Goal: Information Seeking & Learning: Learn about a topic

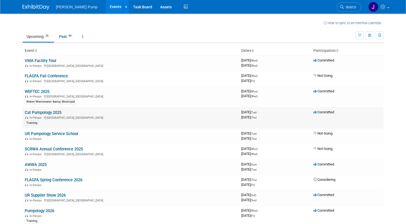
click at [47, 112] on link "Cat Pumpology 2025" at bounding box center [43, 112] width 37 height 5
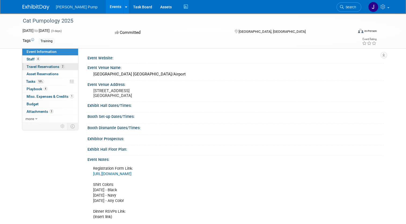
click at [43, 67] on span "Travel Reservations 2" at bounding box center [46, 66] width 38 height 4
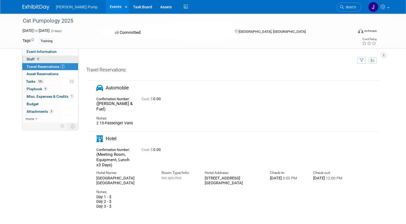
click at [31, 61] on link "4 Staff 4" at bounding box center [50, 58] width 56 height 7
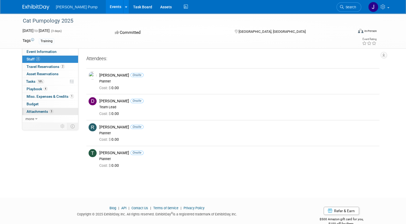
click at [37, 108] on link "3 Attachments 3" at bounding box center [50, 111] width 56 height 7
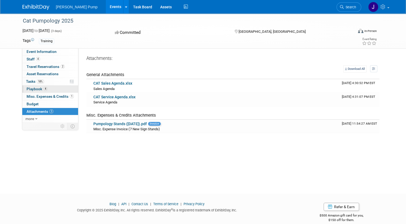
click at [31, 89] on span "Playbook 4" at bounding box center [37, 89] width 21 height 4
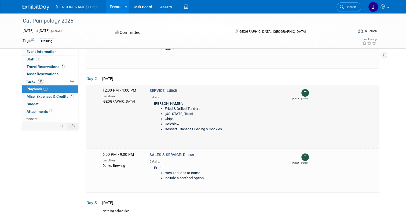
scroll to position [124, 0]
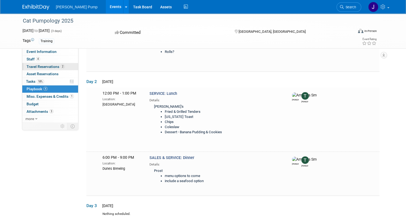
click at [39, 65] on span "Travel Reservations 2" at bounding box center [46, 66] width 38 height 4
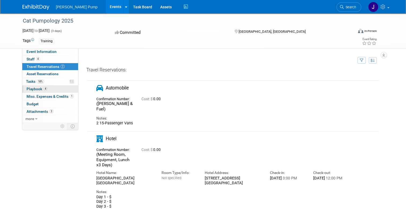
click at [47, 88] on link "4 Playbook 4" at bounding box center [50, 88] width 56 height 7
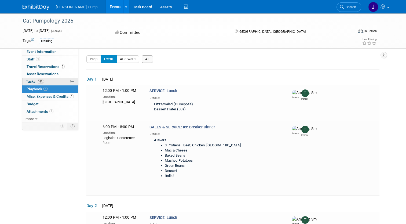
click at [47, 83] on link "18% Tasks 18%" at bounding box center [50, 81] width 56 height 7
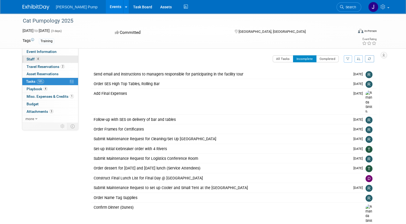
click at [47, 59] on link "4 Staff 4" at bounding box center [50, 58] width 56 height 7
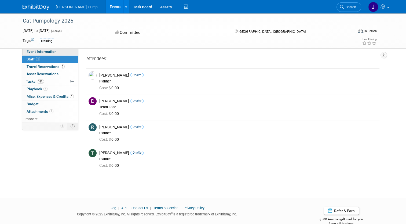
click at [55, 52] on link "Event Information" at bounding box center [50, 51] width 56 height 7
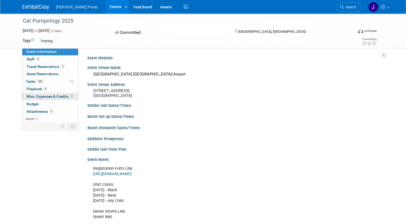
click at [34, 94] on span "Misc. Expenses & Credits 1" at bounding box center [50, 96] width 47 height 4
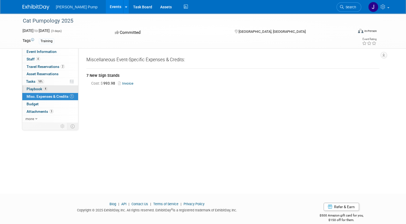
click at [33, 89] on span "Playbook 4" at bounding box center [37, 89] width 21 height 4
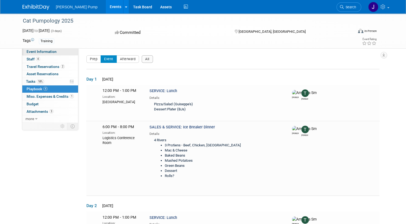
click at [50, 52] on span "Event Information" at bounding box center [42, 51] width 30 height 4
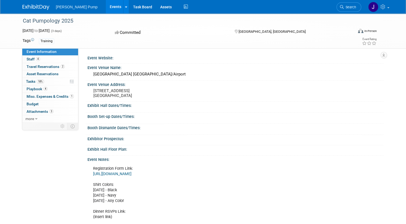
click at [131, 172] on link "https://docs.google.com/spreadsheets/d/1F5aeDXCvskBUoCl8osifMppLf7ZovcyBcaisutv…" at bounding box center [112, 173] width 38 height 5
click at [33, 111] on span "Attachments 3" at bounding box center [40, 111] width 27 height 4
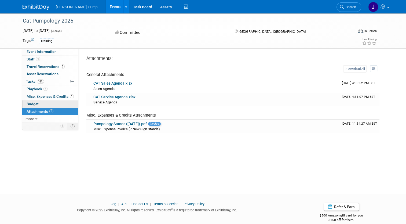
click at [32, 104] on span "Budget" at bounding box center [33, 104] width 12 height 4
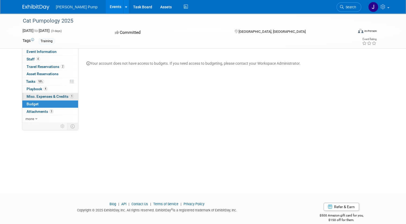
click at [42, 98] on span "Misc. Expenses & Credits 1" at bounding box center [50, 96] width 47 height 4
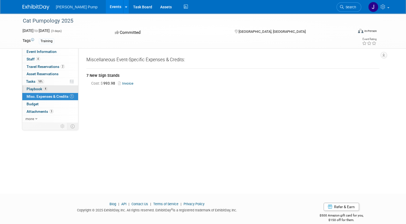
click at [29, 88] on span "Playbook 4" at bounding box center [37, 89] width 21 height 4
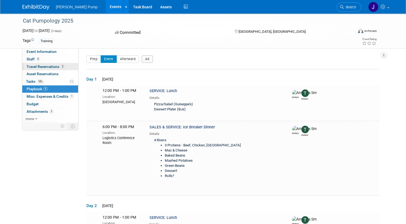
click at [39, 67] on span "Travel Reservations 2" at bounding box center [46, 66] width 38 height 4
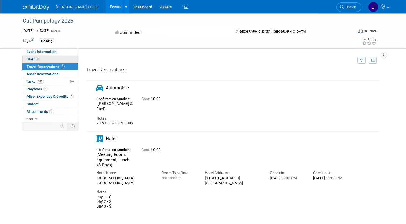
click at [23, 58] on link "4 Staff 4" at bounding box center [50, 58] width 56 height 7
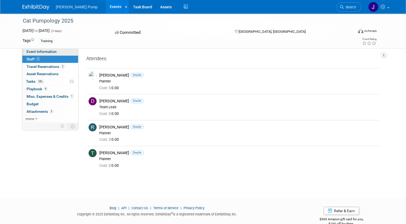
click at [36, 50] on span "Event Information" at bounding box center [42, 51] width 30 height 4
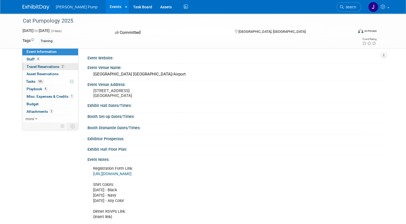
click at [47, 66] on span "Travel Reservations 2" at bounding box center [46, 66] width 38 height 4
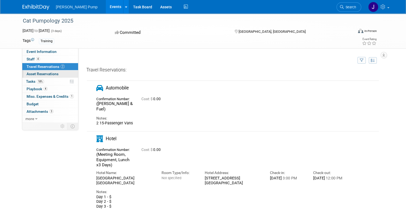
click at [42, 73] on span "Asset Reservations 0" at bounding box center [43, 74] width 32 height 4
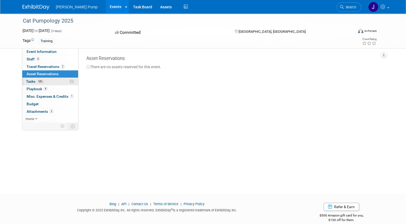
click at [38, 80] on span "18%" at bounding box center [40, 81] width 7 height 4
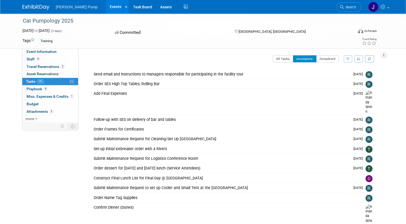
click at [106, 6] on link "Events" at bounding box center [116, 6] width 20 height 13
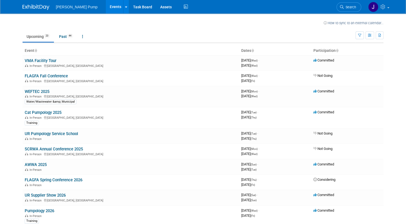
click at [46, 210] on link "Pumpology 2026" at bounding box center [39, 210] width 29 height 5
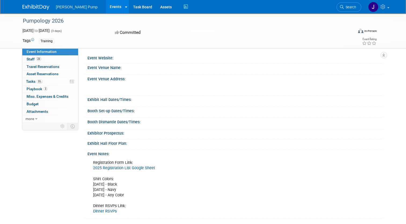
click at [132, 166] on link "2025 Registration List Google Sheet" at bounding box center [124, 167] width 62 height 5
click at [106, 9] on link "Events" at bounding box center [116, 6] width 20 height 13
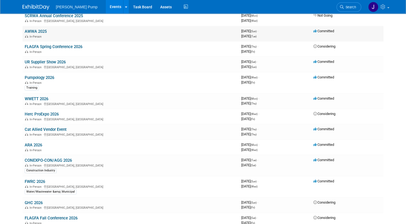
scroll to position [134, 0]
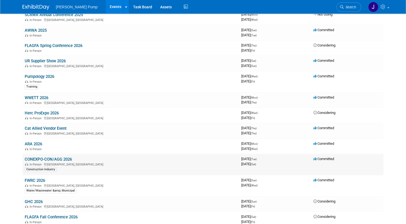
click at [54, 157] on link "CONEXPO-CON/AGG 2026" at bounding box center [48, 159] width 47 height 5
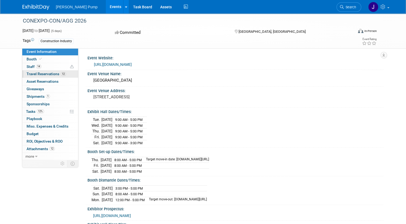
click at [50, 73] on span "Travel Reservations 12" at bounding box center [46, 74] width 39 height 4
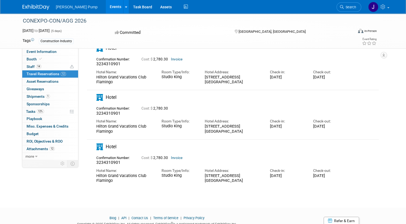
scroll to position [498, 0]
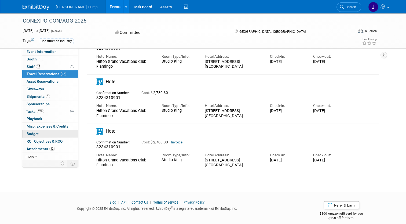
click at [37, 132] on link "Budget" at bounding box center [50, 133] width 56 height 7
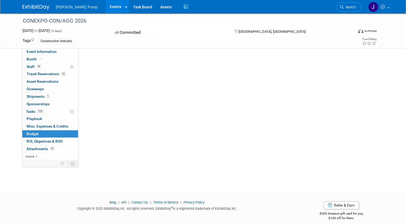
scroll to position [0, 0]
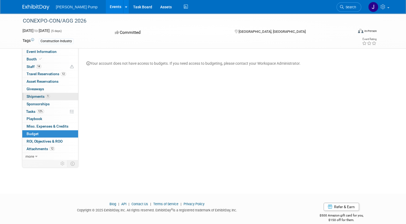
click at [34, 96] on span "Shipments 1" at bounding box center [38, 96] width 23 height 4
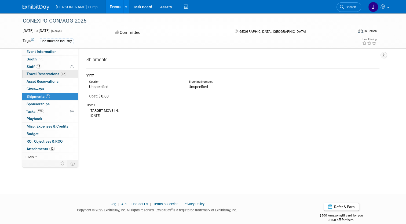
click at [44, 75] on span "Travel Reservations 12" at bounding box center [46, 74] width 39 height 4
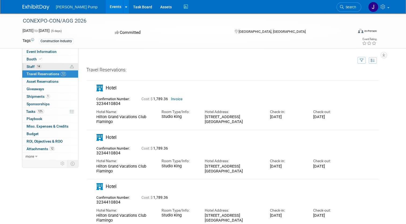
click at [45, 66] on link "14 Staff 14" at bounding box center [50, 66] width 56 height 7
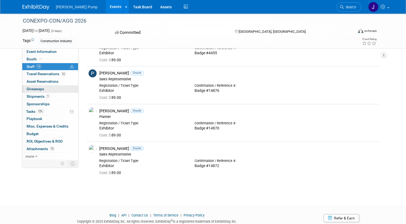
scroll to position [383, 0]
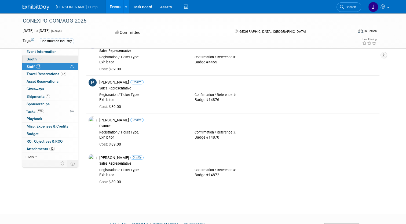
click at [30, 58] on span "Booth" at bounding box center [35, 59] width 16 height 4
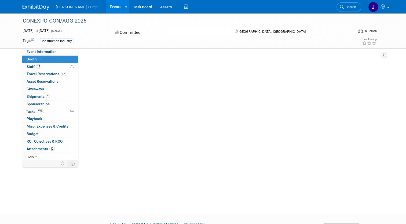
scroll to position [0, 0]
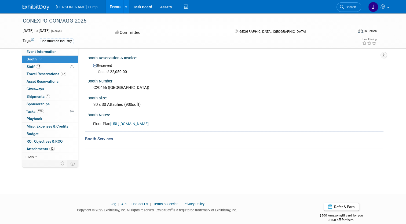
click at [130, 124] on link "https://aem.expocad.com/Events/central/index.html" at bounding box center [129, 123] width 38 height 5
click at [148, 125] on link "https://aem.expocad.com/Events/central/index.html" at bounding box center [129, 123] width 38 height 5
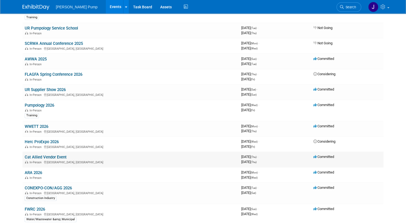
scroll to position [107, 0]
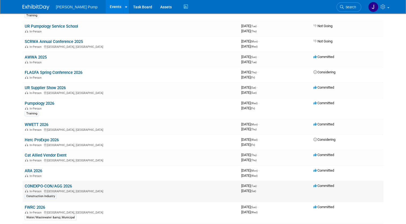
click at [55, 184] on link "CONEXPO-CON/AGG 2026" at bounding box center [48, 185] width 47 height 5
click at [43, 87] on link "UR Supplier Show 2026" at bounding box center [45, 87] width 41 height 5
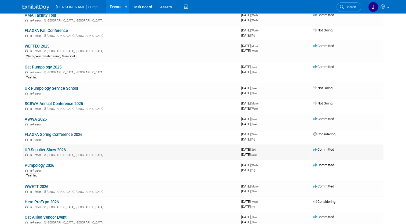
scroll to position [54, 0]
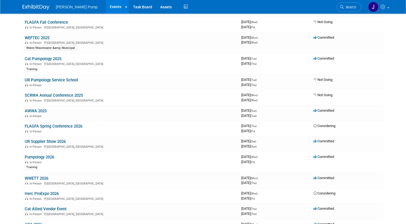
click at [47, 207] on link "Cat Allied Vendor Event" at bounding box center [46, 208] width 42 height 5
click at [52, 142] on link "UR Supplier Show 2026" at bounding box center [45, 141] width 41 height 5
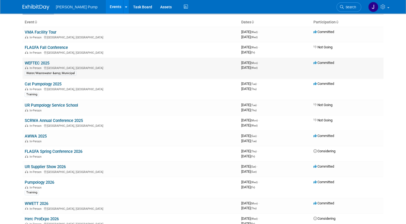
scroll to position [0, 0]
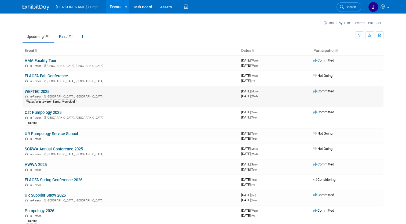
click at [37, 90] on link "WEFTEC 2025" at bounding box center [37, 91] width 25 height 5
click at [32, 92] on link "WEFTEC 2025" at bounding box center [37, 91] width 25 height 5
click at [39, 93] on link "WEFTEC 2025" at bounding box center [37, 91] width 25 height 5
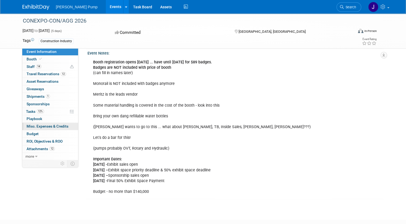
scroll to position [185, 0]
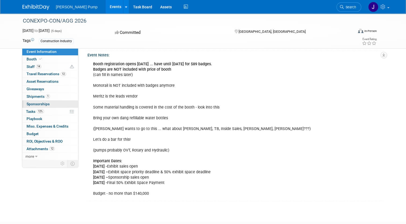
click at [49, 105] on link "0 Sponsorships 0" at bounding box center [50, 103] width 56 height 7
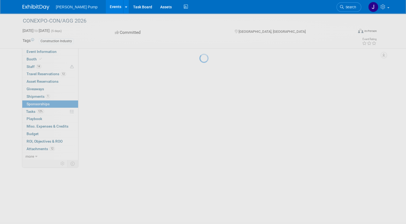
scroll to position [0, 0]
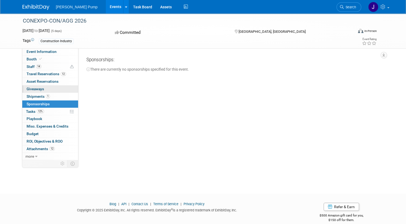
click at [35, 91] on link "0 Giveaways 0" at bounding box center [50, 88] width 56 height 7
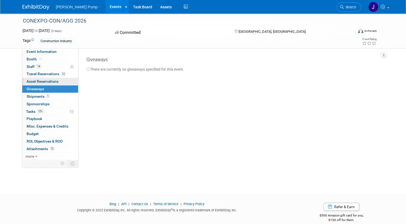
click at [39, 83] on span "Asset Reservations 0" at bounding box center [43, 81] width 32 height 4
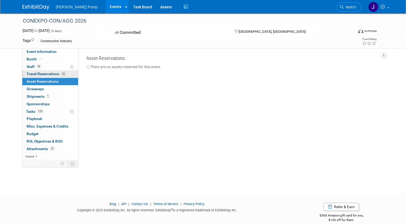
click at [41, 76] on span "Travel Reservations 12" at bounding box center [46, 74] width 39 height 4
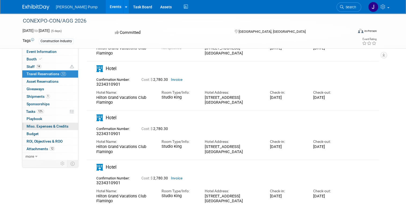
scroll to position [498, 0]
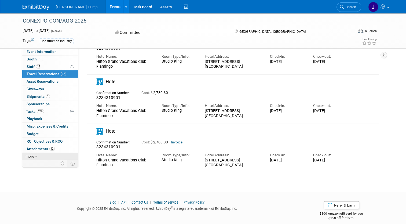
click at [31, 154] on link "more" at bounding box center [50, 156] width 56 height 7
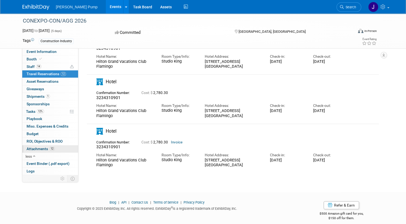
click at [35, 150] on link "12 Attachments 12" at bounding box center [50, 148] width 56 height 7
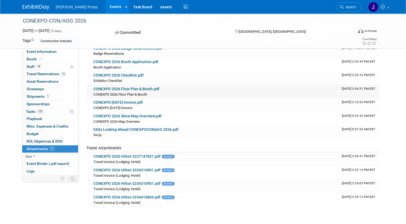
scroll to position [54, 0]
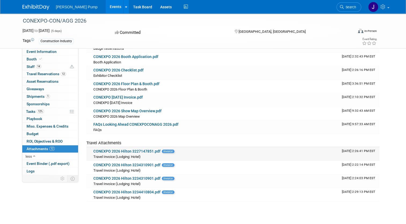
click at [132, 151] on link "CONEXPO 2026 Hilton 3227147851.pdf" at bounding box center [126, 151] width 67 height 4
click at [124, 108] on td "CONEXPO 2026 Show Map Overview.pdf CONEXPO 2026 Map Overview CONEXPO 2026 Map O…" at bounding box center [215, 113] width 248 height 13
click at [121, 112] on link "CONEXPO 2026 Show Map Overview.pdf" at bounding box center [127, 111] width 68 height 4
click at [127, 99] on link "CONEXPO 2026 July Invoice.pdf" at bounding box center [117, 97] width 49 height 4
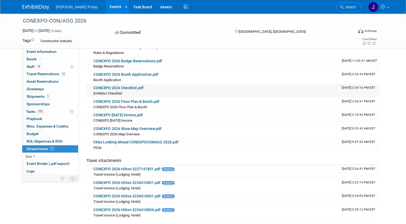
scroll to position [27, 0]
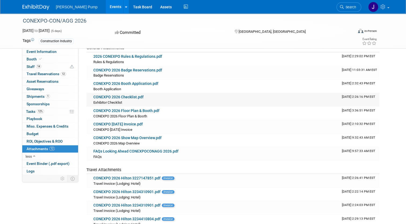
click at [128, 97] on link "CONEXPO 2026 Checklist.pdf" at bounding box center [118, 97] width 50 height 4
click at [53, 139] on span "ROI, Objectives & ROO 0" at bounding box center [45, 141] width 36 height 4
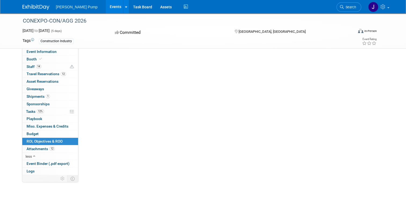
scroll to position [0, 0]
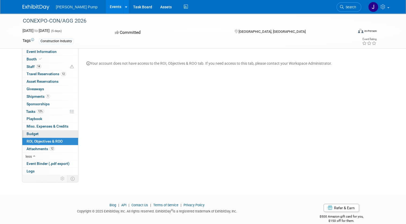
click at [48, 132] on link "Budget" at bounding box center [50, 133] width 56 height 7
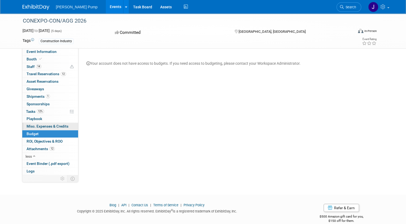
click at [50, 125] on span "Misc. Expenses & Credits 0" at bounding box center [48, 126] width 42 height 4
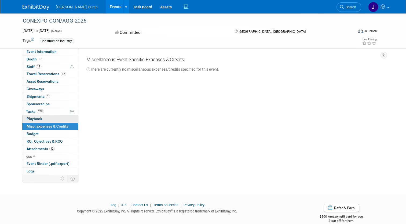
click at [39, 118] on link "0 Playbook 0" at bounding box center [50, 118] width 56 height 7
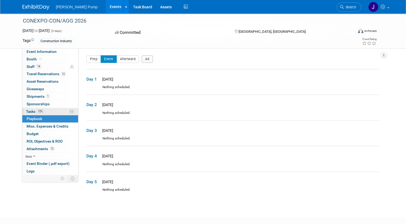
click at [29, 109] on span "Tasks 12%" at bounding box center [35, 111] width 18 height 4
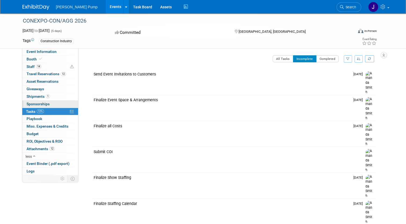
click at [32, 103] on span "Sponsorships 0" at bounding box center [38, 104] width 23 height 4
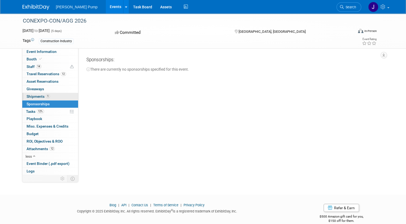
click at [31, 98] on span "Shipments 1" at bounding box center [38, 96] width 23 height 4
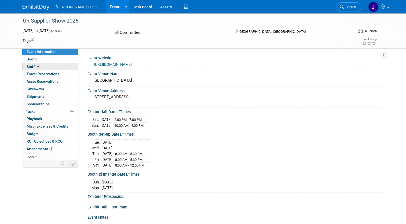
click at [43, 66] on link "6 Staff 6" at bounding box center [50, 66] width 56 height 7
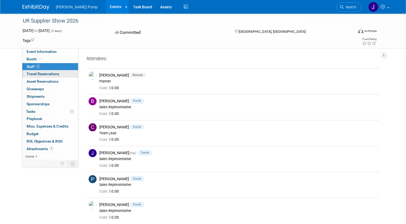
click at [48, 76] on link "0 Travel Reservations 0" at bounding box center [50, 73] width 56 height 7
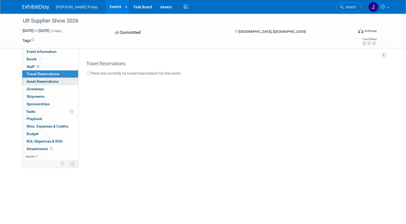
click at [45, 80] on span "Asset Reservations 0" at bounding box center [43, 81] width 32 height 4
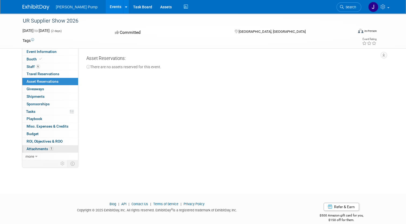
click at [34, 147] on span "Attachments 1" at bounding box center [40, 148] width 27 height 4
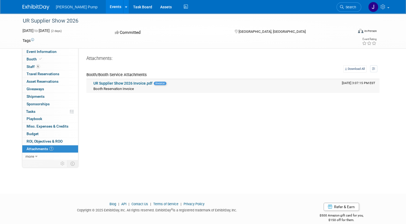
click at [129, 81] on link "UR Supplier Show 2026 Invoice.pdf" at bounding box center [122, 83] width 59 height 4
click at [35, 155] on link "more" at bounding box center [50, 156] width 56 height 7
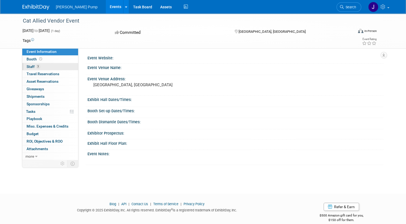
click at [40, 66] on link "3 Staff 3" at bounding box center [50, 66] width 56 height 7
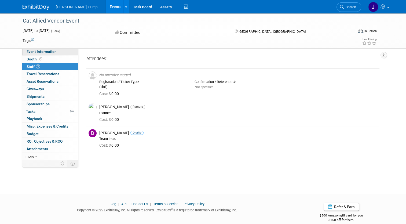
click at [49, 52] on span "Event Information" at bounding box center [42, 51] width 30 height 4
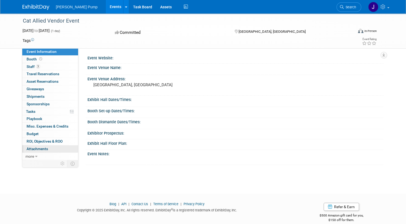
click at [36, 149] on span "Attachments 0" at bounding box center [37, 148] width 21 height 4
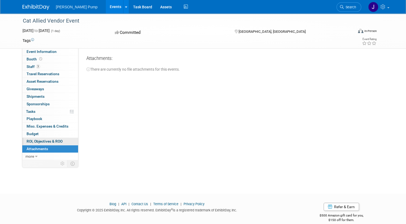
click at [35, 143] on link "0 ROI, Objectives & ROO 0" at bounding box center [50, 140] width 56 height 7
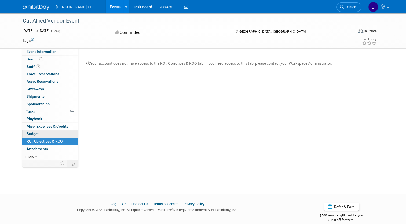
click at [36, 135] on link "Budget" at bounding box center [50, 133] width 56 height 7
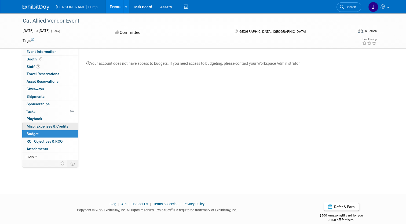
click at [40, 126] on span "Misc. Expenses & Credits 0" at bounding box center [48, 126] width 42 height 4
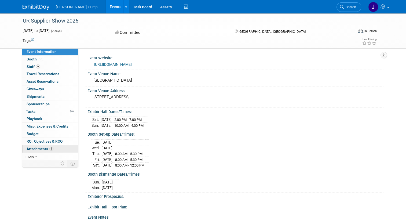
click at [52, 145] on link "1 Attachments 1" at bounding box center [50, 148] width 56 height 7
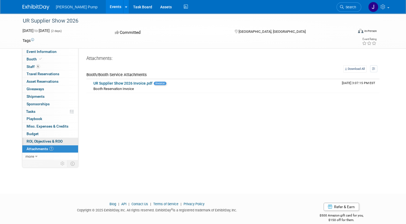
click at [53, 143] on link "0 ROI, Objectives & ROO 0" at bounding box center [50, 140] width 56 height 7
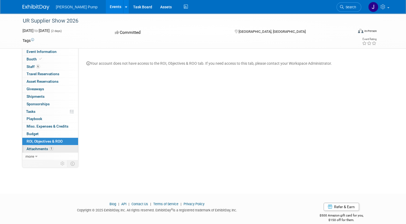
click at [36, 146] on span "Attachments 1" at bounding box center [40, 148] width 27 height 4
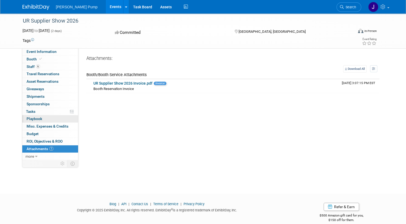
click at [34, 117] on span "Playbook 0" at bounding box center [35, 118] width 16 height 4
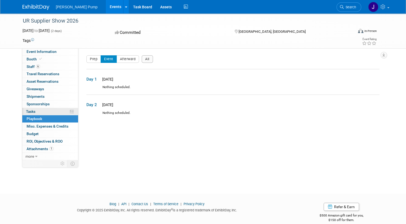
click at [34, 110] on link "0% Tasks 0%" at bounding box center [50, 111] width 56 height 7
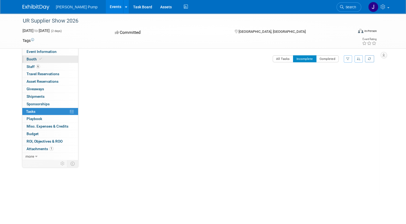
click at [44, 57] on link "Booth" at bounding box center [50, 58] width 56 height 7
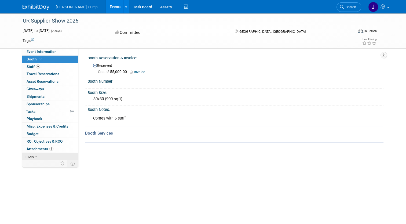
click at [25, 155] on span "more" at bounding box center [29, 156] width 9 height 4
click at [28, 162] on span "Event Binder (.pdf export)" at bounding box center [48, 163] width 43 height 4
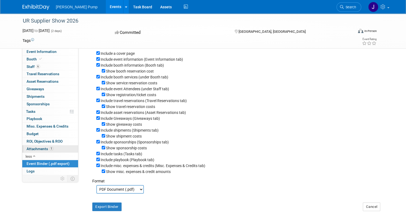
scroll to position [22, 0]
click at [29, 172] on span "Logs" at bounding box center [31, 171] width 8 height 4
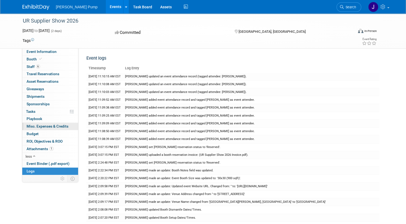
click at [36, 125] on span "Misc. Expenses & Credits 0" at bounding box center [48, 126] width 42 height 4
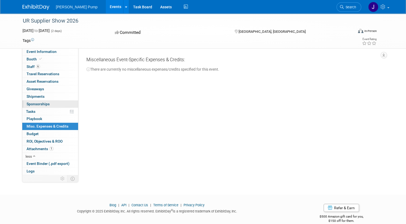
click at [42, 106] on span "Sponsorships 0" at bounding box center [38, 104] width 23 height 4
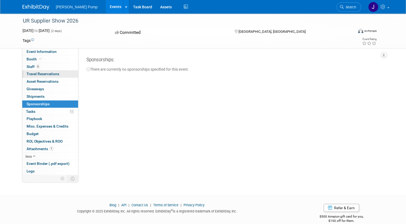
click at [46, 73] on span "Travel Reservations 0" at bounding box center [43, 74] width 33 height 4
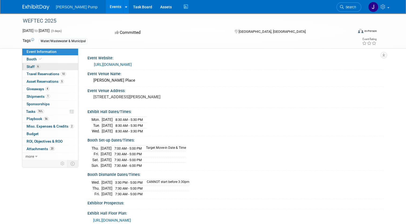
click at [41, 69] on link "6 Staff 6" at bounding box center [50, 66] width 56 height 7
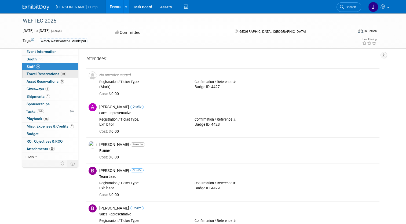
click at [36, 74] on span "Travel Reservations 10" at bounding box center [46, 74] width 39 height 4
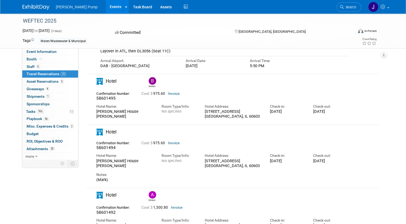
scroll to position [643, 0]
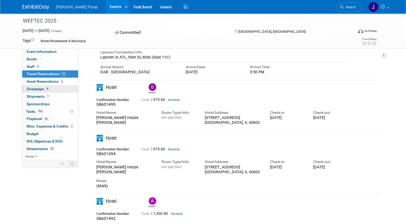
click at [35, 90] on span "Giveaways 4" at bounding box center [38, 89] width 23 height 4
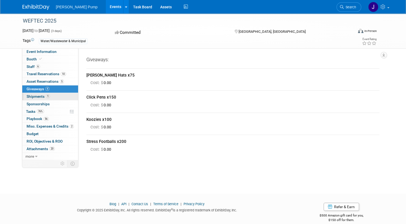
click at [37, 96] on span "Shipments 1" at bounding box center [38, 96] width 23 height 4
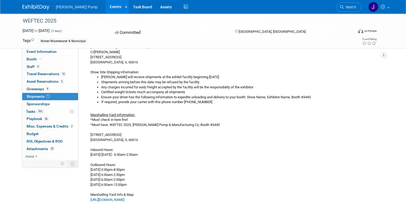
scroll to position [214, 0]
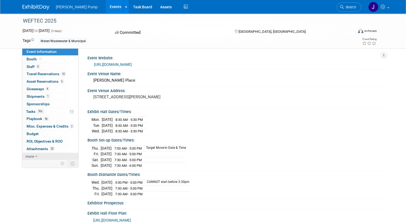
click at [35, 155] on icon at bounding box center [36, 156] width 2 height 4
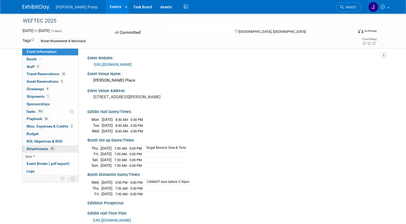
click at [39, 148] on span "Attachments 20" at bounding box center [41, 148] width 28 height 4
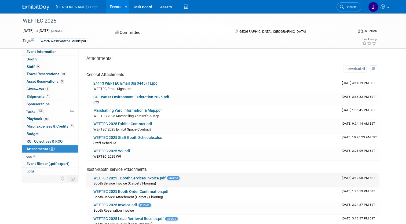
click at [143, 178] on link "WEFTEC 2025 - Booth Services Invoice.pdf" at bounding box center [129, 178] width 72 height 4
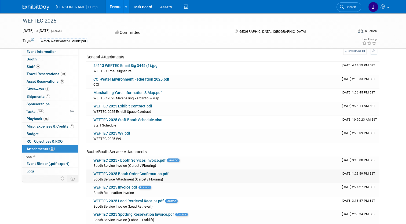
scroll to position [27, 0]
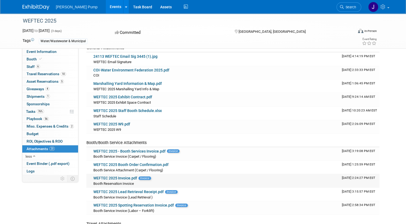
click at [113, 178] on link "WEFTEC 2025 Invoice.pdf" at bounding box center [115, 178] width 44 height 4
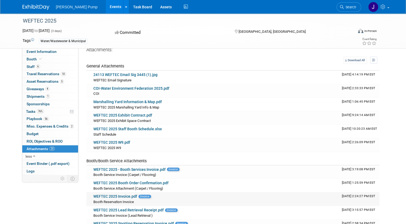
scroll to position [0, 0]
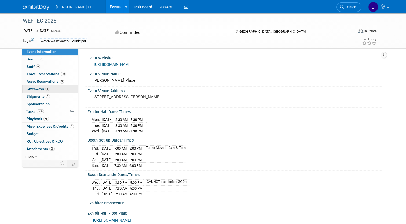
click at [39, 90] on span "Giveaways 4" at bounding box center [38, 89] width 23 height 4
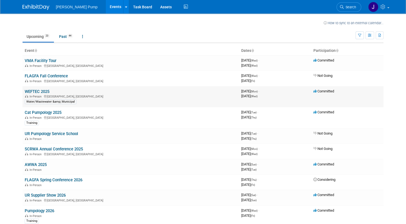
click at [40, 89] on link "WEFTEC 2025" at bounding box center [37, 91] width 25 height 5
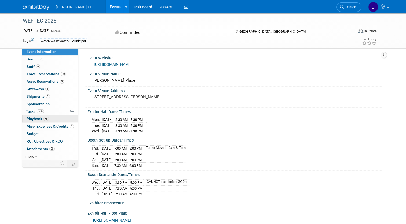
click at [29, 118] on span "Playbook 56" at bounding box center [38, 118] width 22 height 4
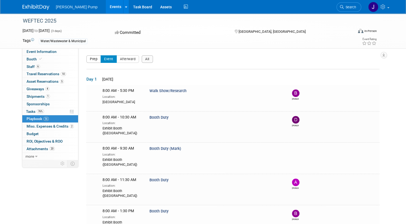
click at [90, 57] on button "Prep" at bounding box center [93, 59] width 14 height 8
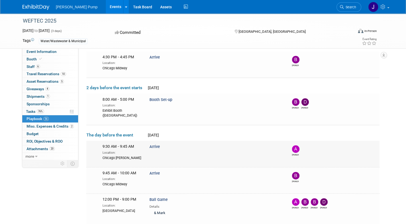
scroll to position [134, 0]
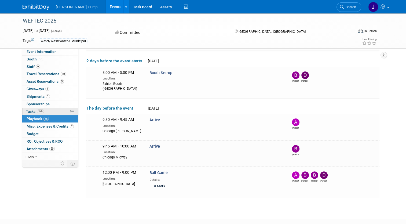
click at [29, 111] on span "Tasks 76%" at bounding box center [35, 111] width 18 height 4
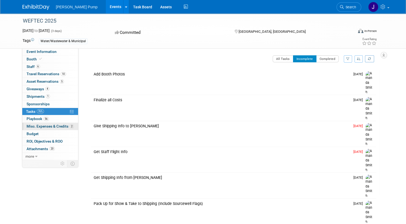
click at [40, 125] on span "Misc. Expenses & Credits 2" at bounding box center [50, 126] width 47 height 4
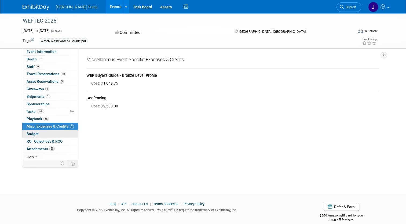
click at [28, 134] on span "Budget" at bounding box center [33, 133] width 12 height 4
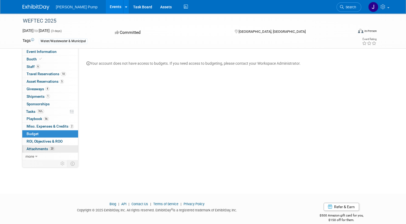
click at [28, 150] on span "Attachments 20" at bounding box center [41, 148] width 28 height 4
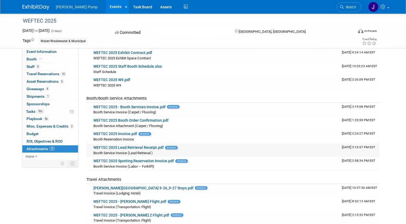
scroll to position [80, 0]
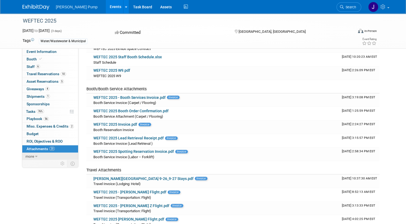
click at [27, 155] on span "more" at bounding box center [29, 156] width 9 height 4
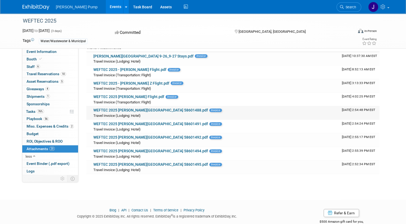
scroll to position [214, 0]
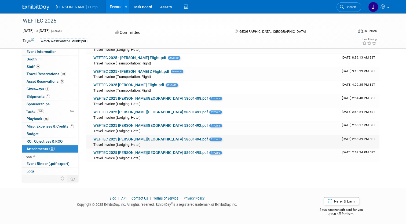
click at [136, 138] on link "WEFTEC 2025 Palmer House 58601494.pdf" at bounding box center [150, 139] width 114 height 4
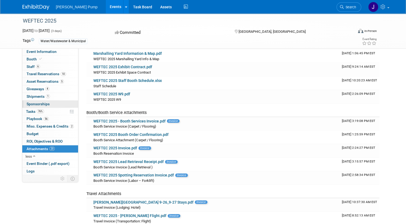
scroll to position [54, 0]
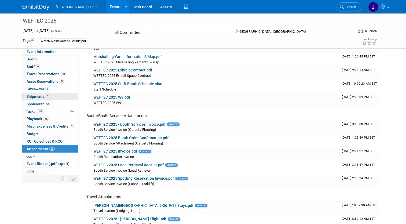
click at [36, 98] on span "Shipments 1" at bounding box center [38, 96] width 23 height 4
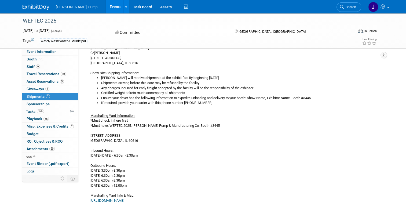
scroll to position [188, 0]
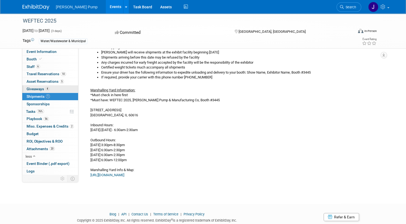
click at [38, 88] on span "Giveaways 4" at bounding box center [38, 89] width 23 height 4
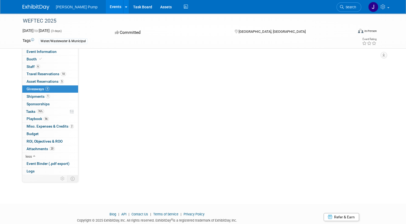
scroll to position [0, 0]
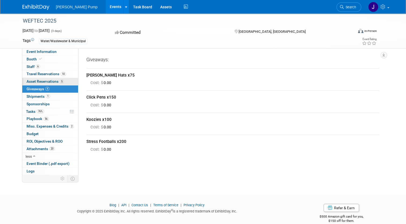
click at [44, 79] on link "5 Asset Reservations 5" at bounding box center [50, 81] width 56 height 7
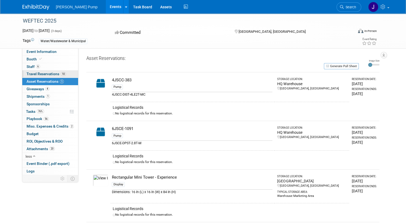
click at [32, 74] on span "Travel Reservations 10" at bounding box center [46, 74] width 39 height 4
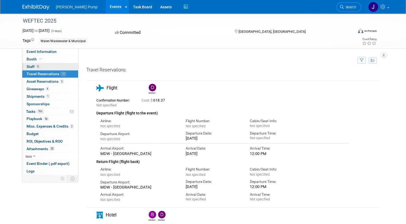
click at [27, 66] on span "Staff 6" at bounding box center [33, 66] width 13 height 4
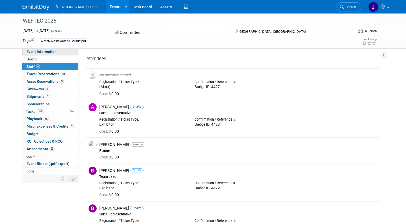
click at [42, 52] on span "Event Information" at bounding box center [42, 51] width 30 height 4
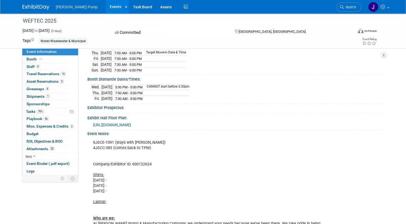
scroll to position [66, 0]
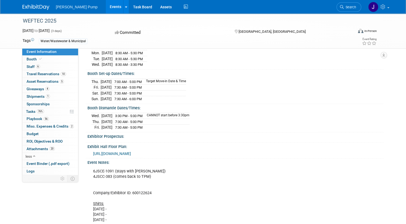
click at [127, 151] on span "https://www.freemanco.com/forms/537270/target_move-in_south.pdf" at bounding box center [112, 153] width 38 height 4
click at [38, 163] on span "Event Binder (.pdf export)" at bounding box center [48, 163] width 43 height 4
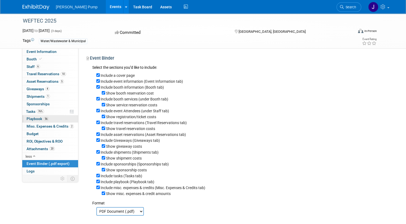
click at [28, 118] on span "Playbook 56" at bounding box center [38, 118] width 22 height 4
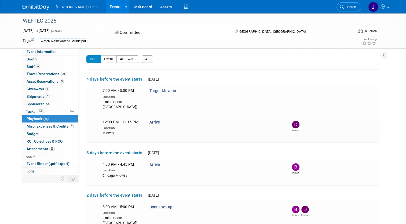
click at [120, 58] on button "Afterward" at bounding box center [127, 59] width 23 height 8
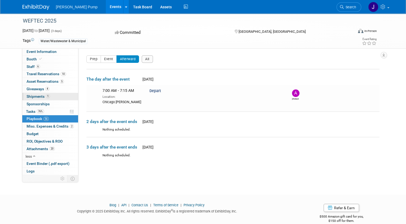
click at [37, 96] on span "Shipments 1" at bounding box center [38, 96] width 23 height 4
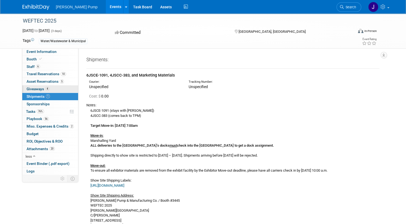
click at [35, 88] on span "Giveaways 4" at bounding box center [38, 89] width 23 height 4
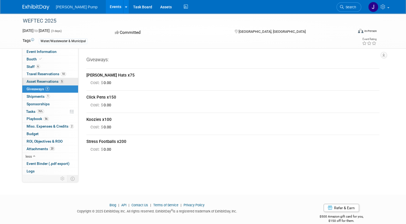
click at [39, 81] on span "Asset Reservations 5" at bounding box center [45, 81] width 37 height 4
